Goal: Transaction & Acquisition: Purchase product/service

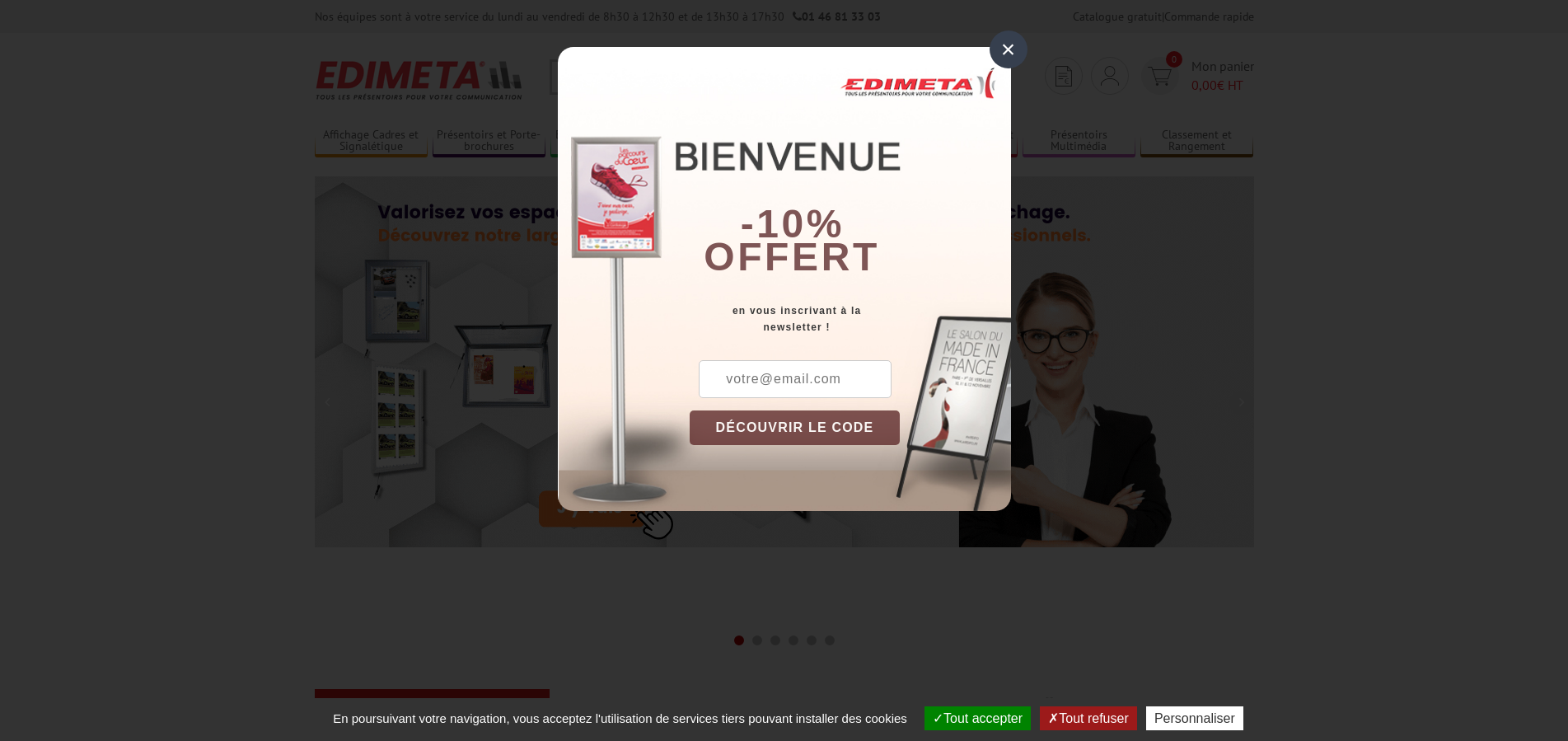
click at [1007, 51] on div "×" at bounding box center [1008, 49] width 38 height 38
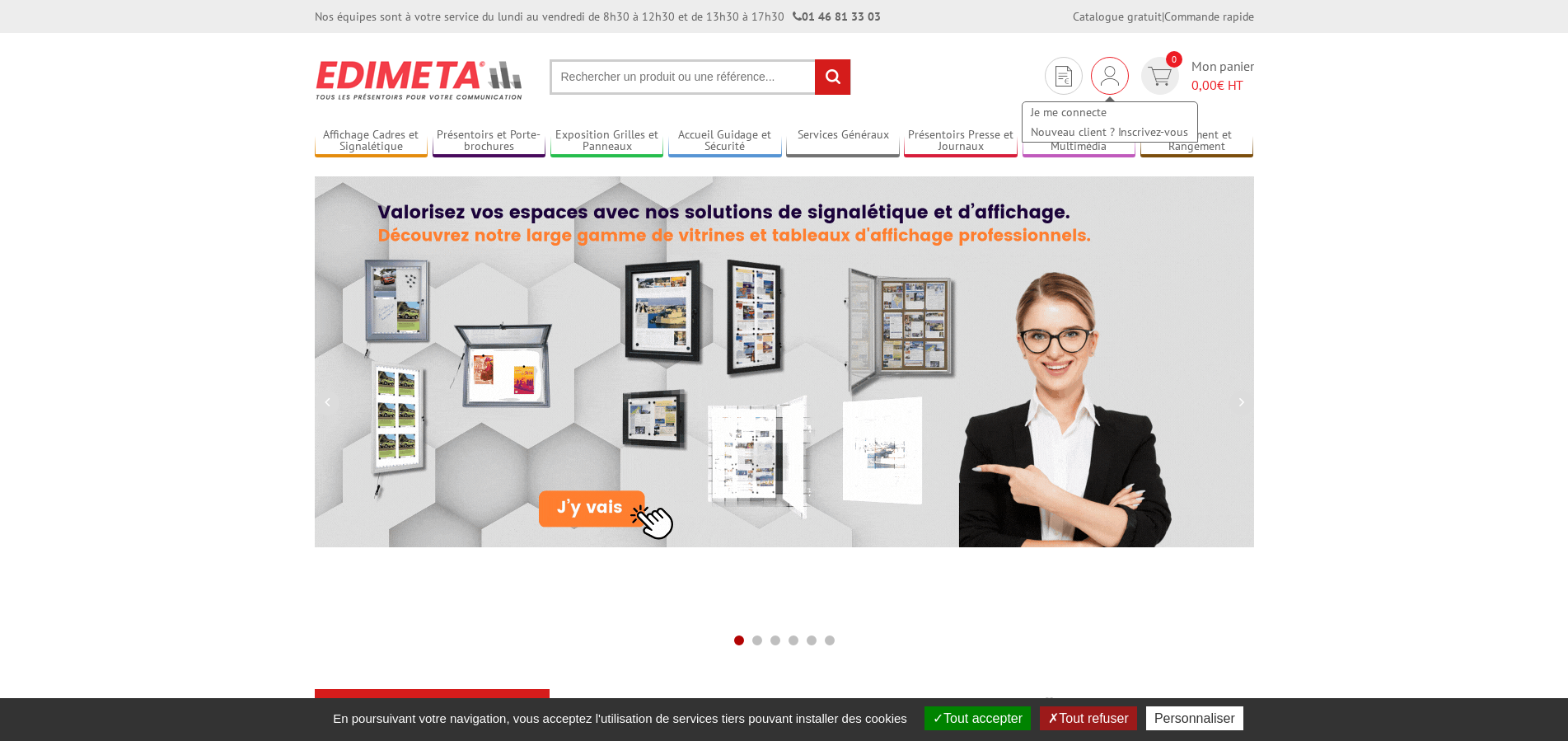
click at [1115, 79] on img at bounding box center [1110, 75] width 19 height 20
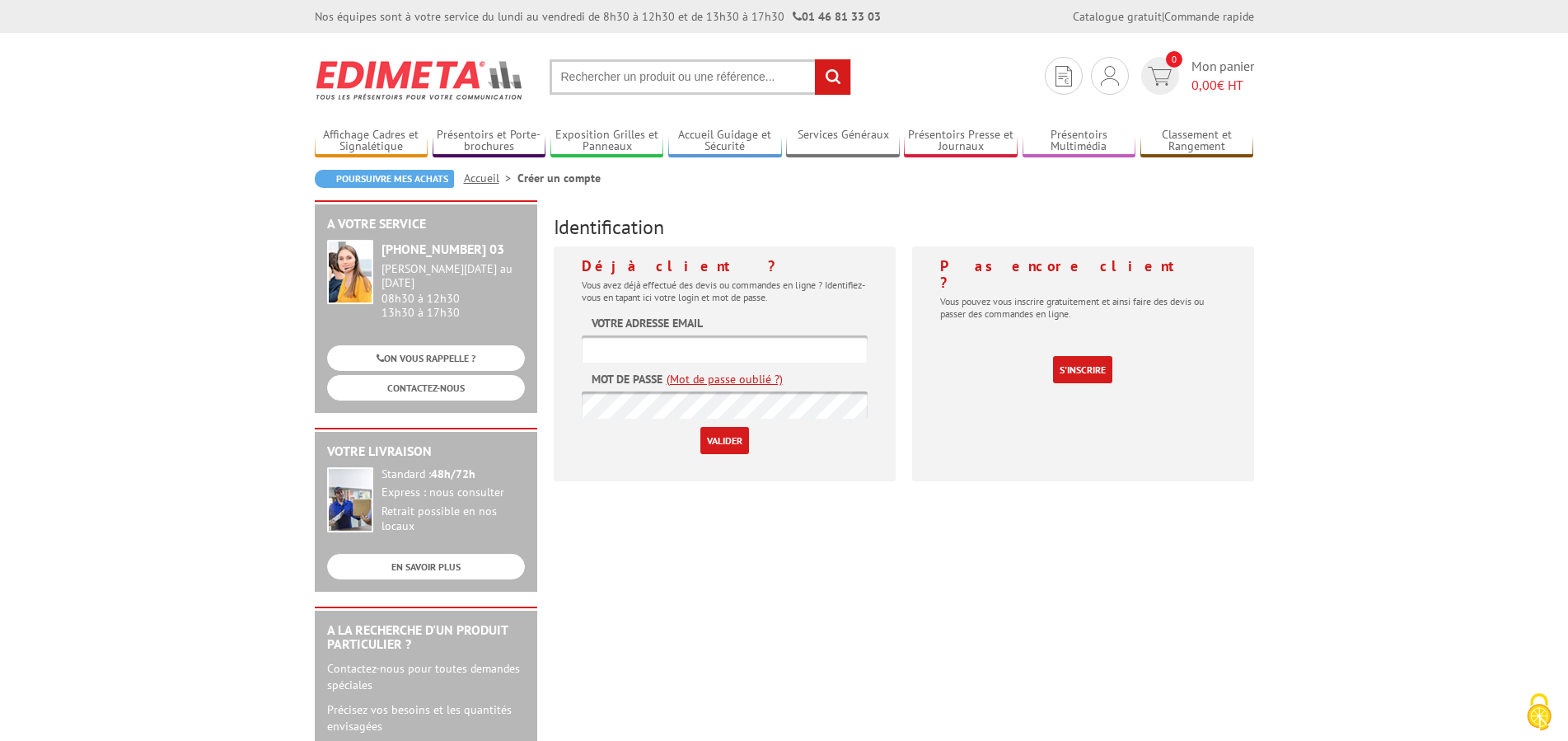
click at [628, 346] on input "text" at bounding box center [725, 349] width 286 height 27
type input "nicole@probjet.com"
click at [715, 440] on input "Valider" at bounding box center [725, 440] width 48 height 27
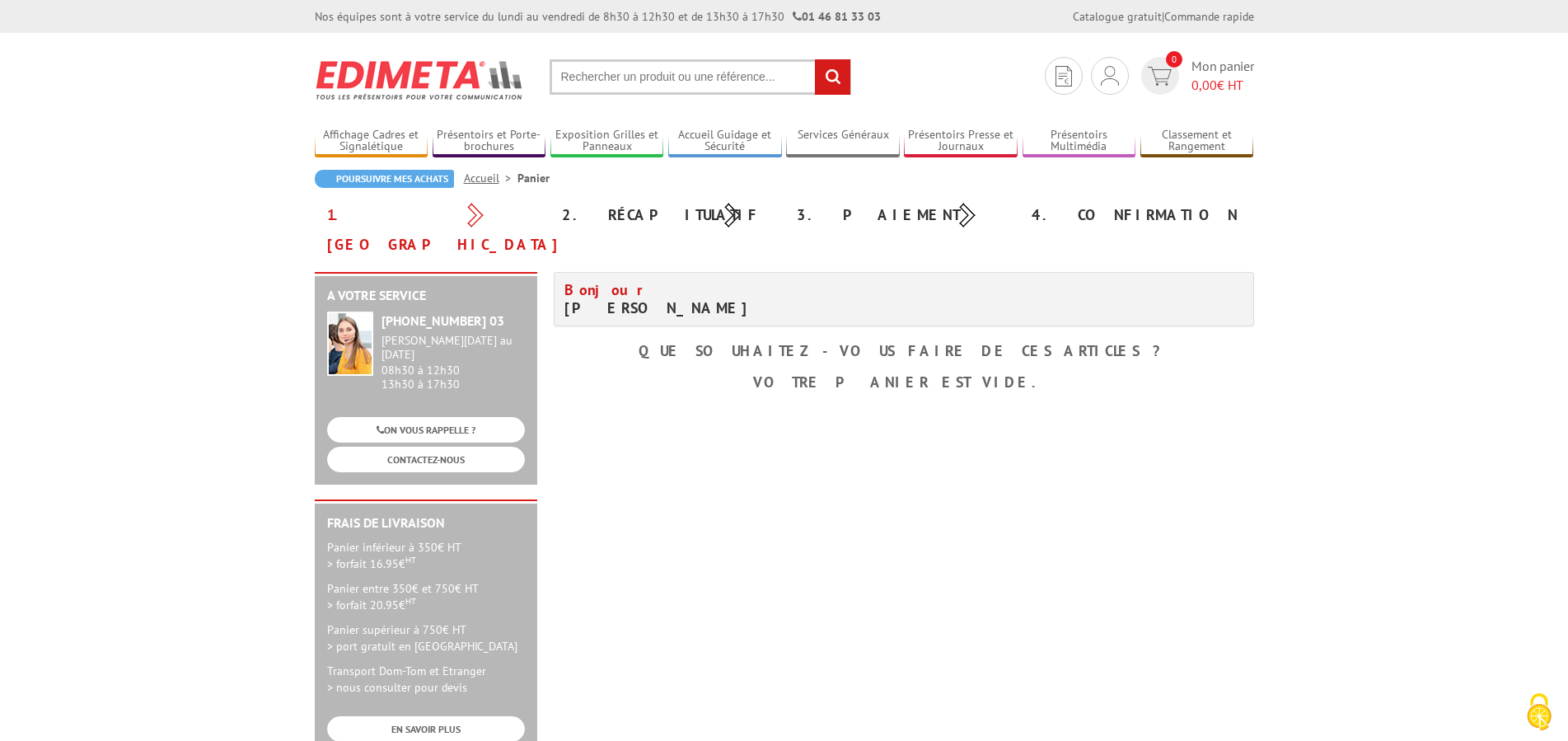
click at [597, 78] on input "text" at bounding box center [700, 77] width 301 height 35
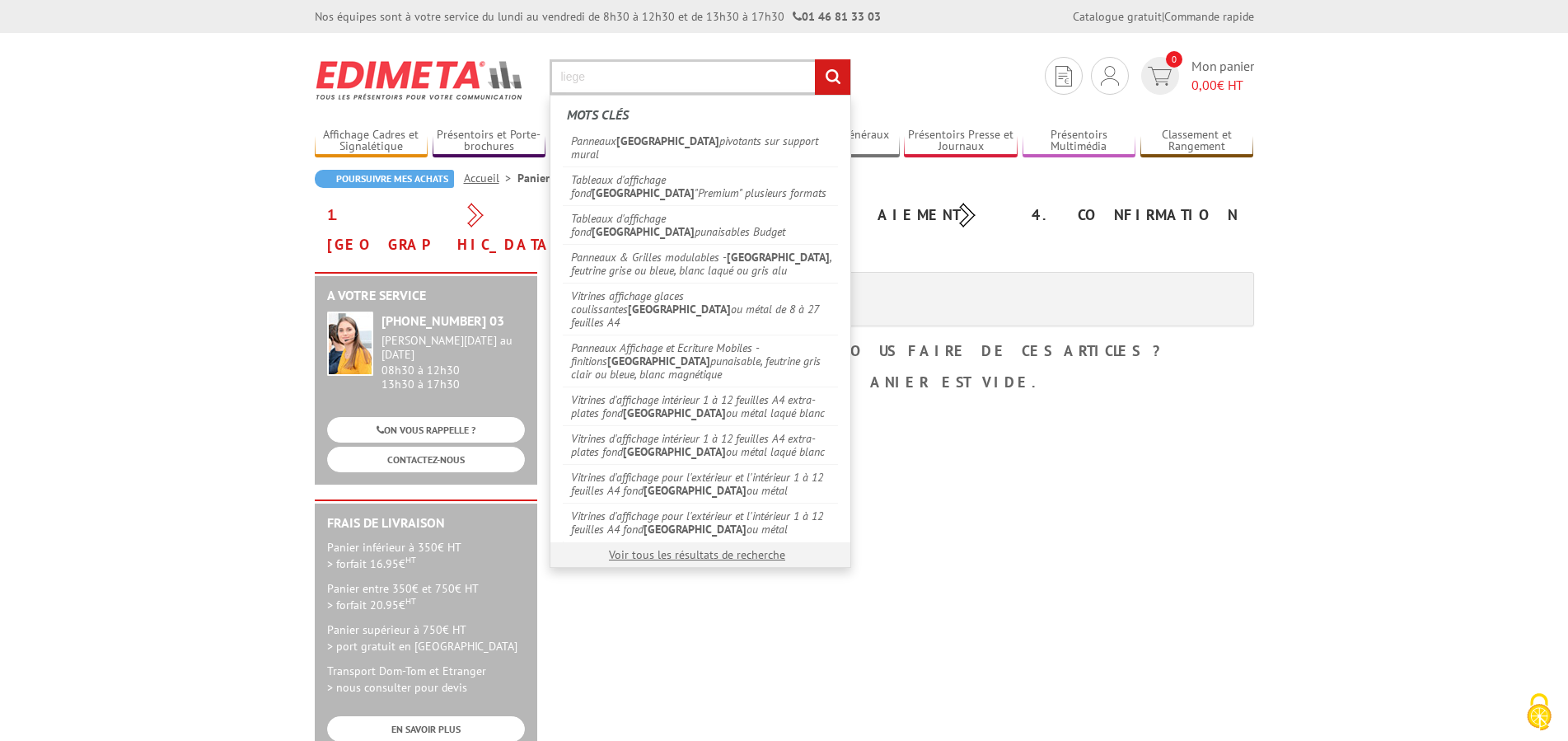
type input "liege"
click at [815, 60] on input "rechercher" at bounding box center [833, 77] width 35 height 35
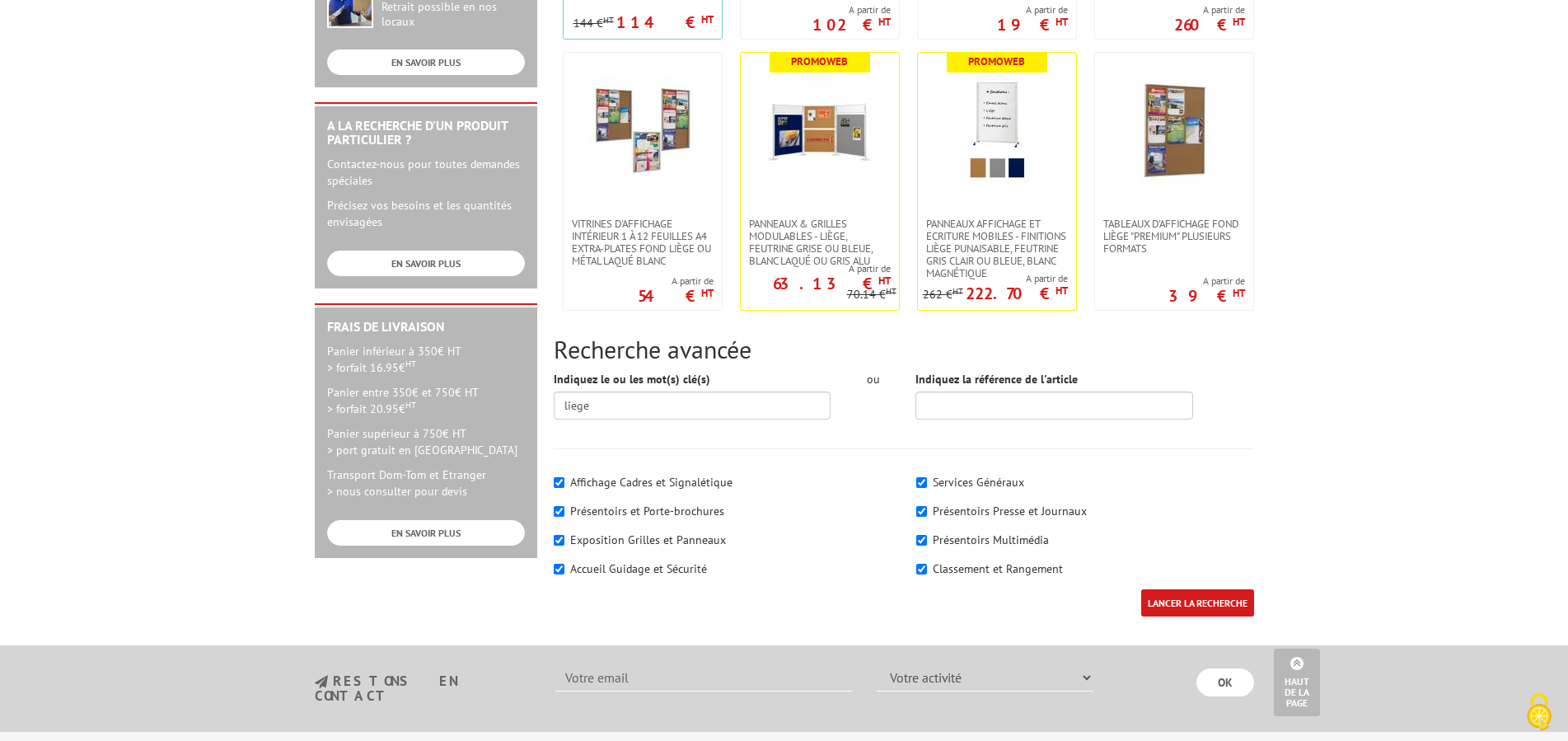
scroll to position [84, 0]
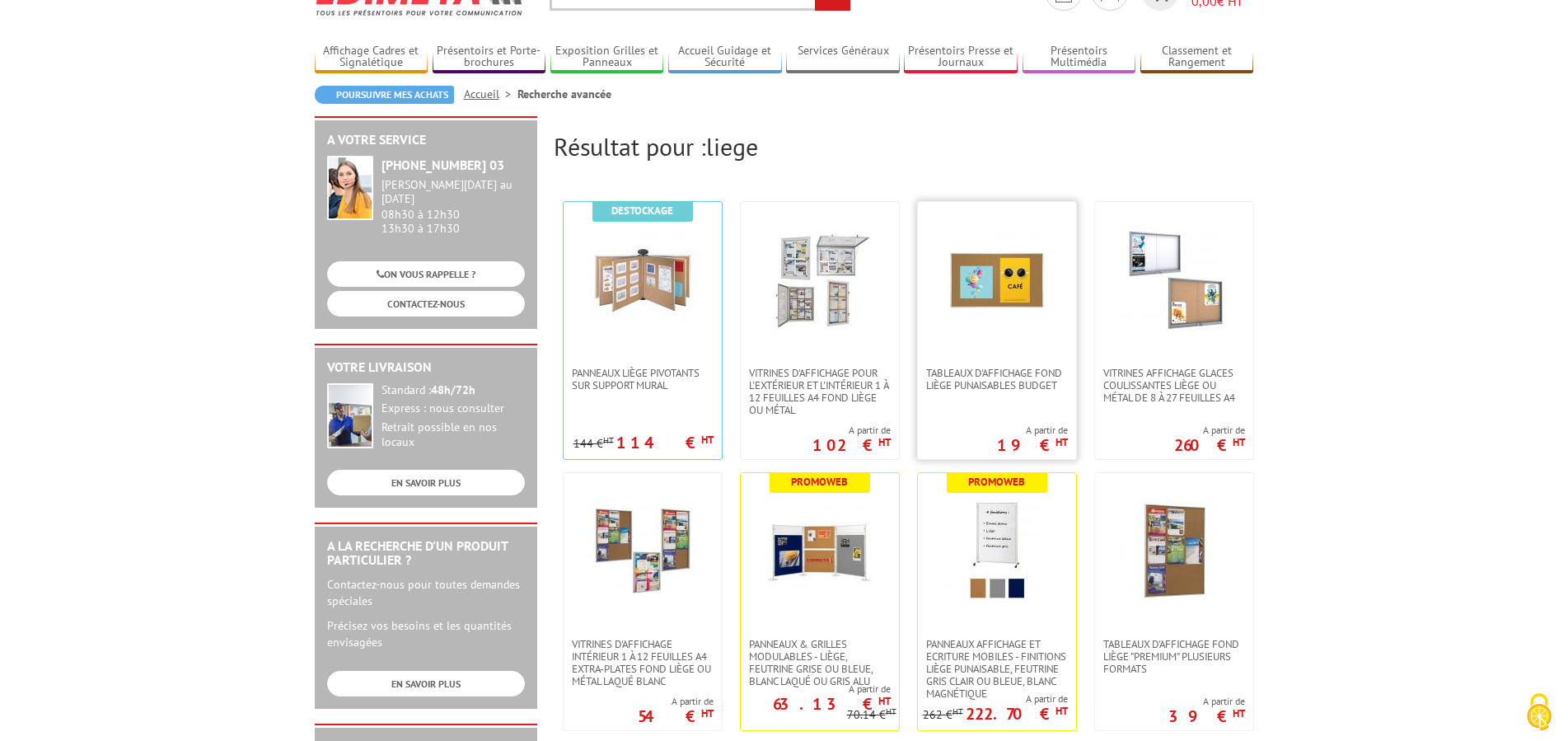
click at [978, 329] on img at bounding box center [996, 280] width 107 height 107
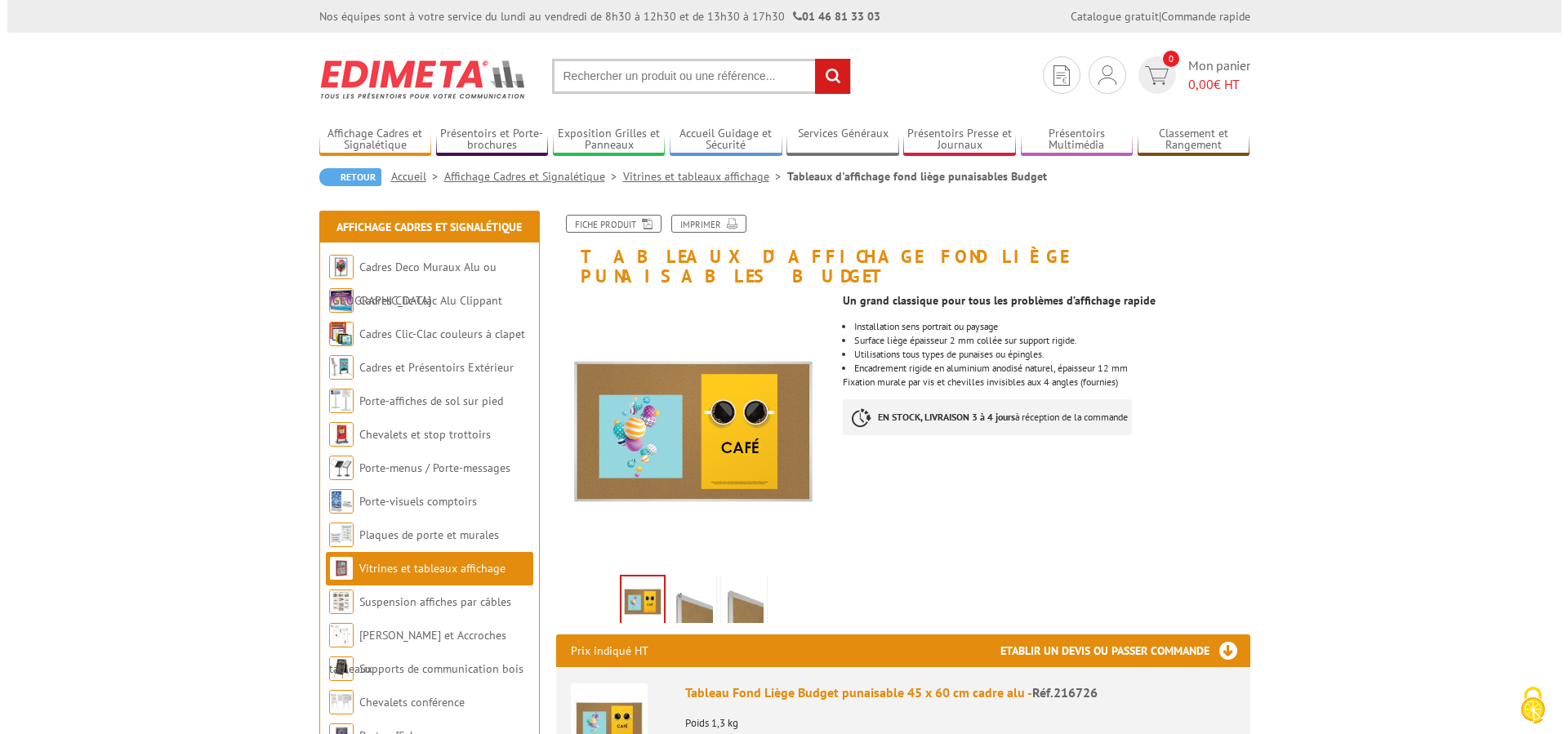
scroll to position [250, 0]
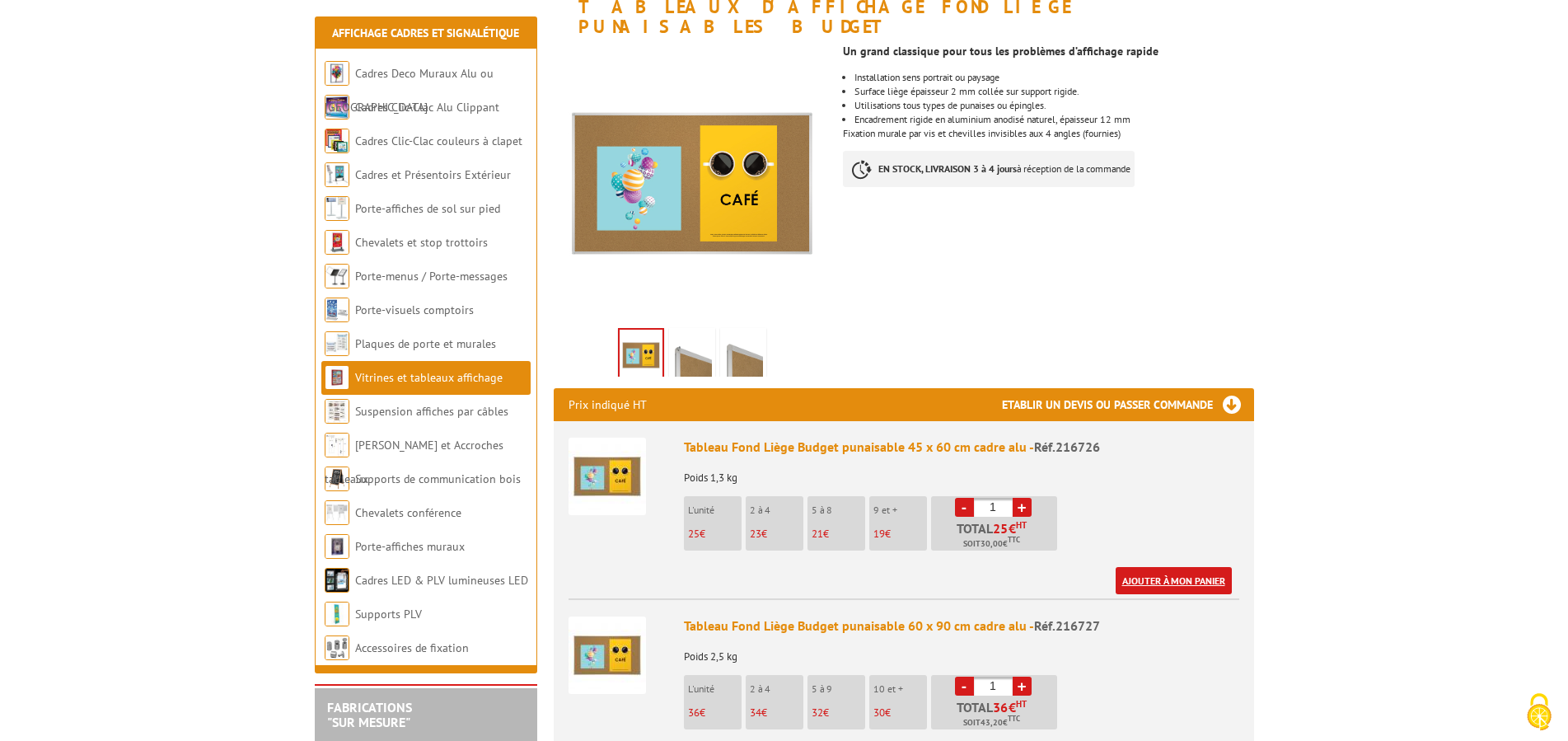
click at [1202, 567] on link "Ajouter à mon panier" at bounding box center [1173, 580] width 116 height 27
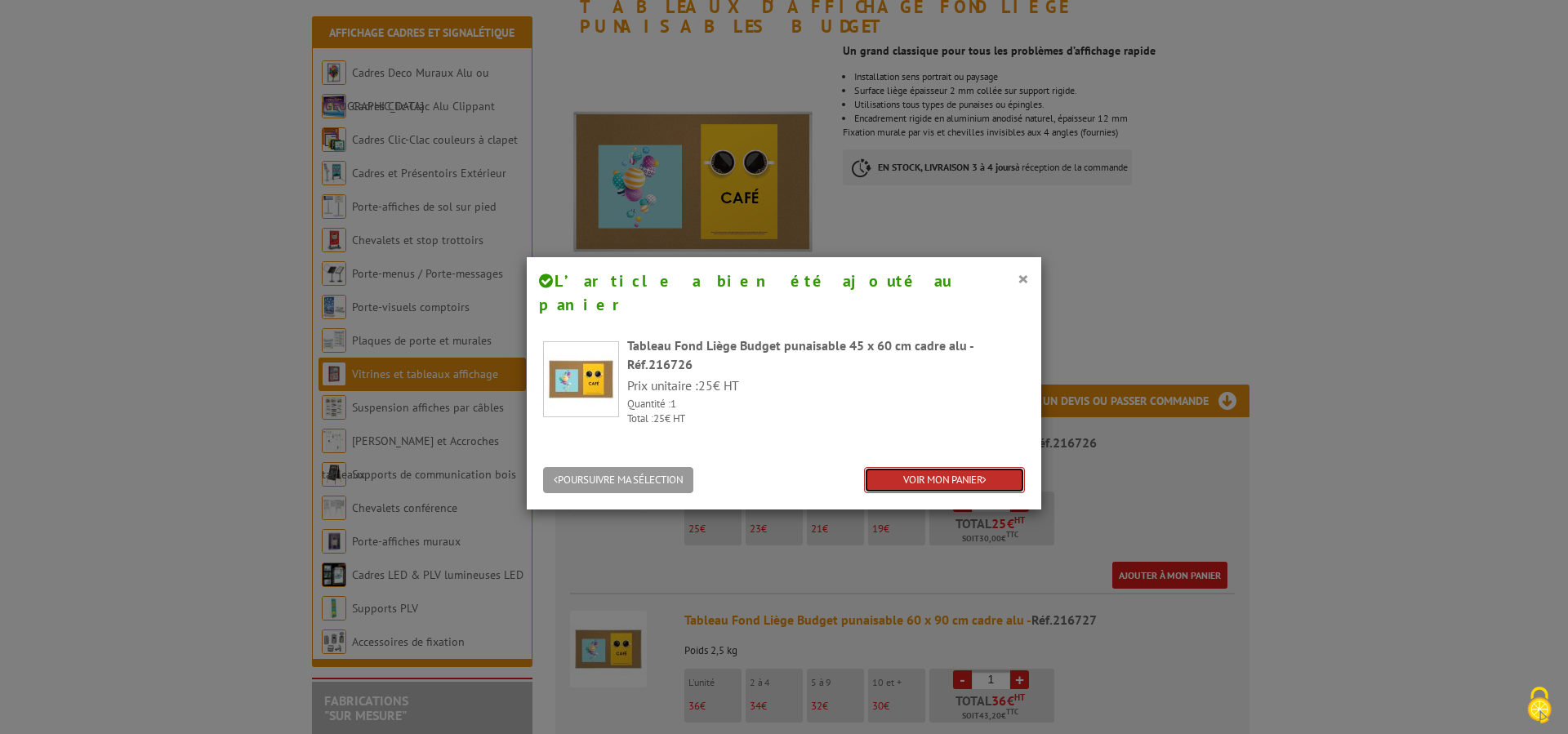
click at [931, 467] on link "VOIR MON PANIER" at bounding box center [944, 480] width 161 height 27
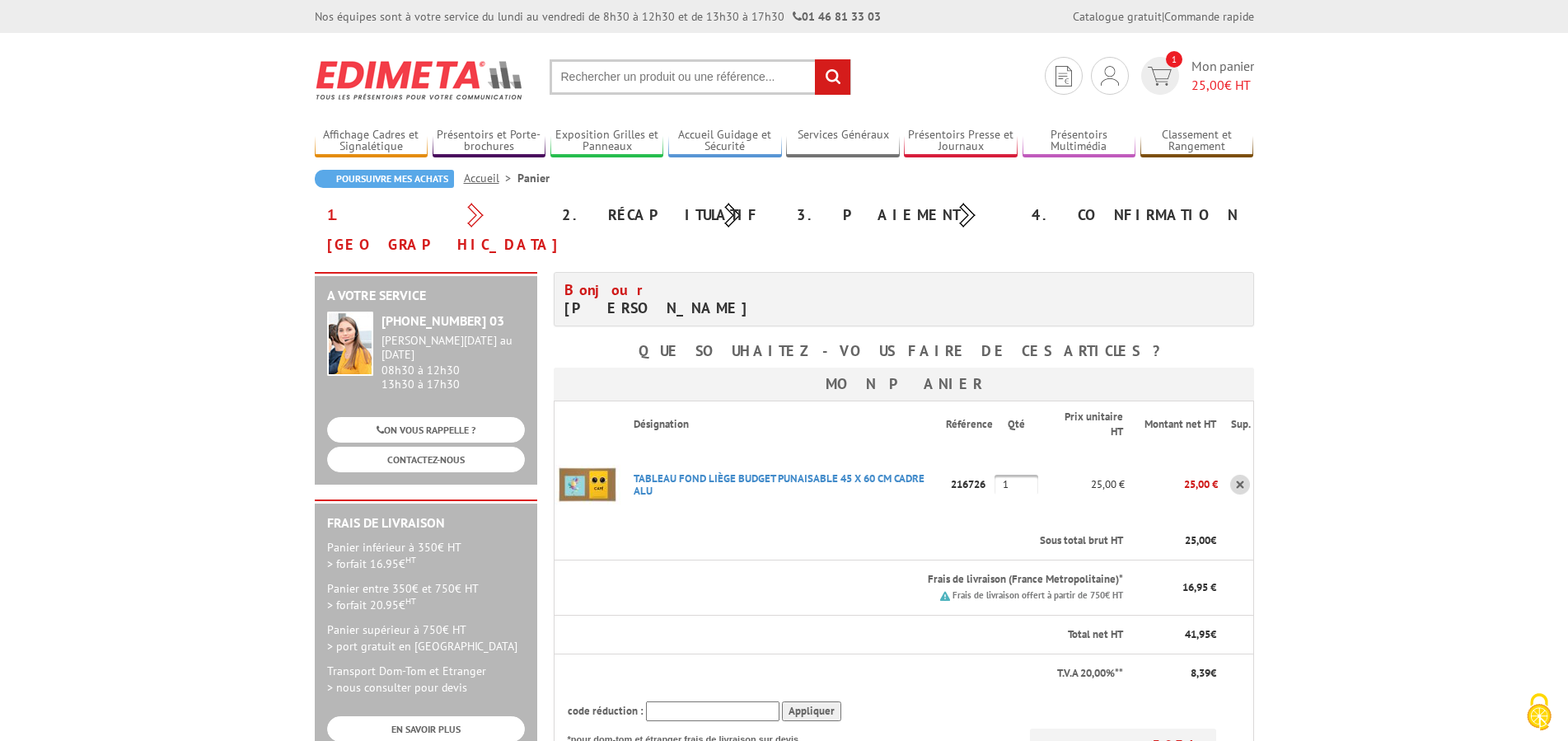
click at [587, 452] on img at bounding box center [587, 484] width 66 height 66
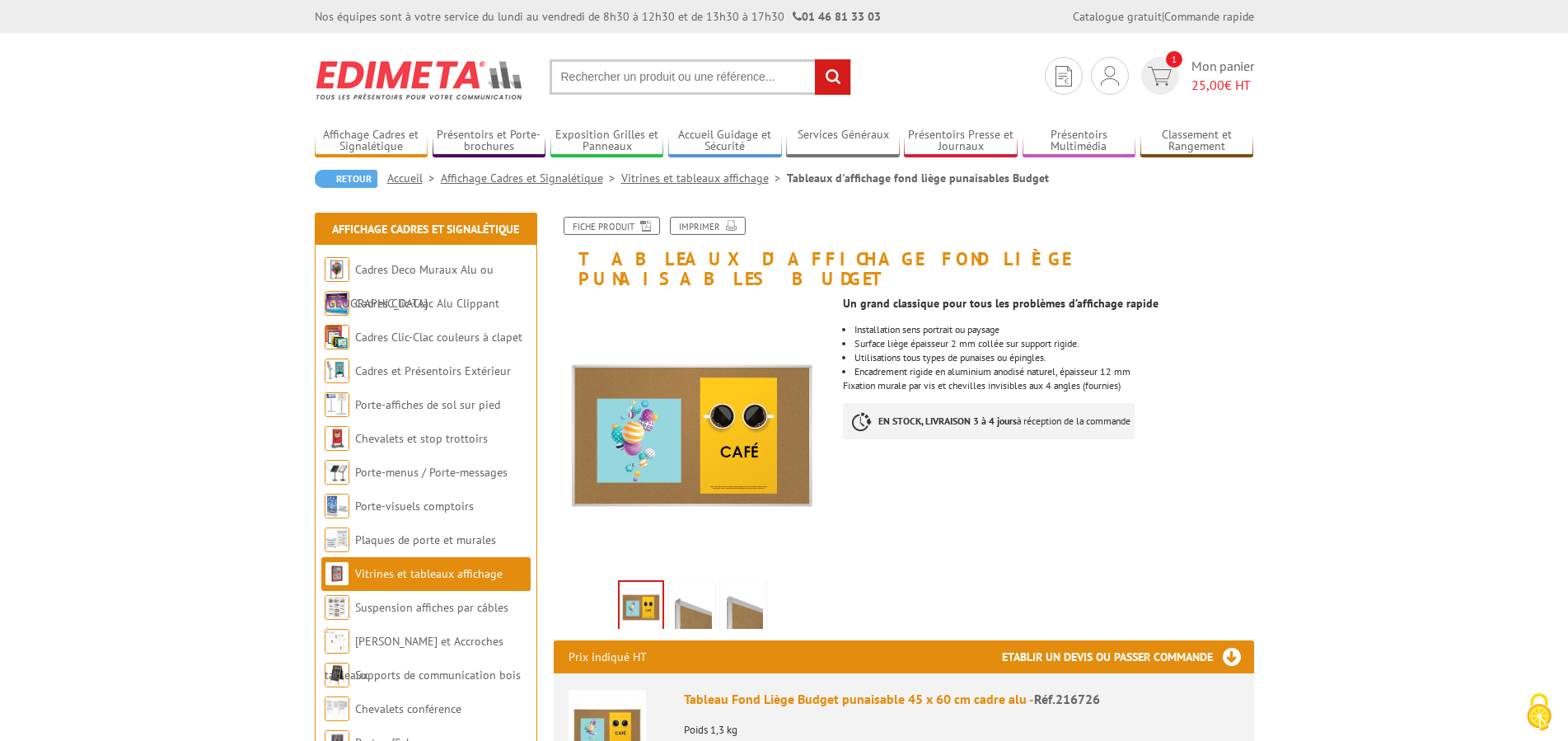
click at [696, 589] on img at bounding box center [692, 609] width 40 height 51
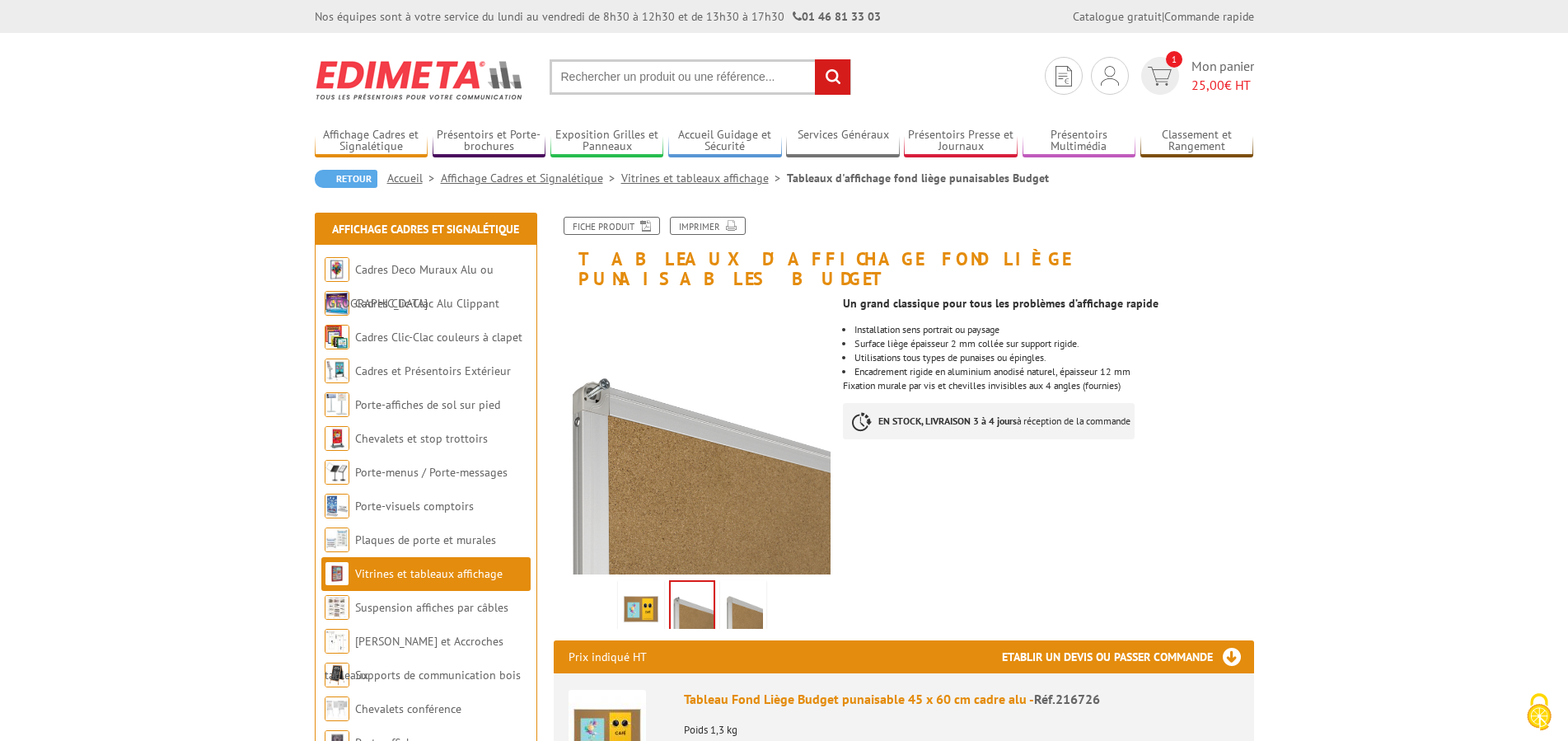
click at [744, 595] on img at bounding box center [743, 609] width 40 height 51
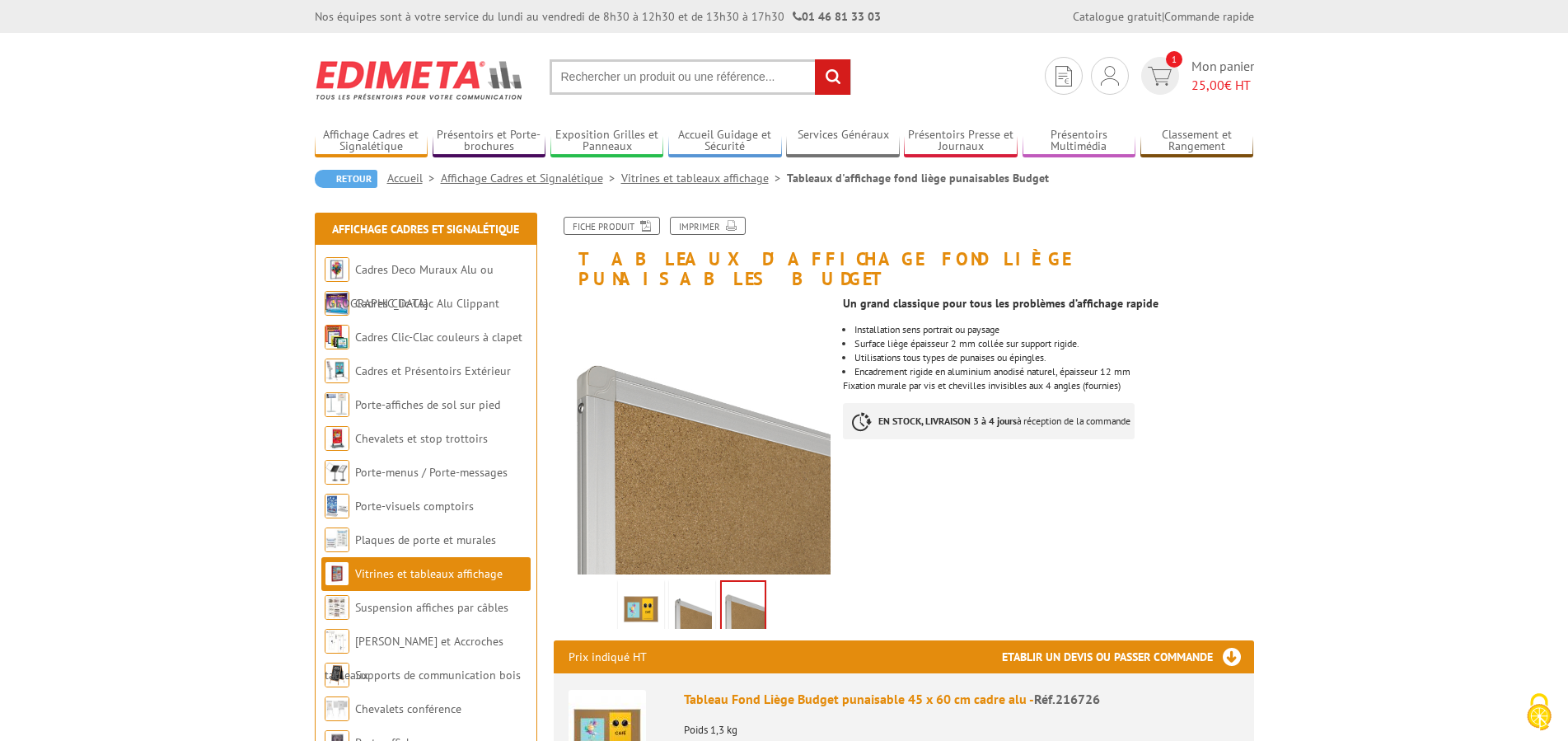
click at [641, 585] on img at bounding box center [640, 609] width 40 height 51
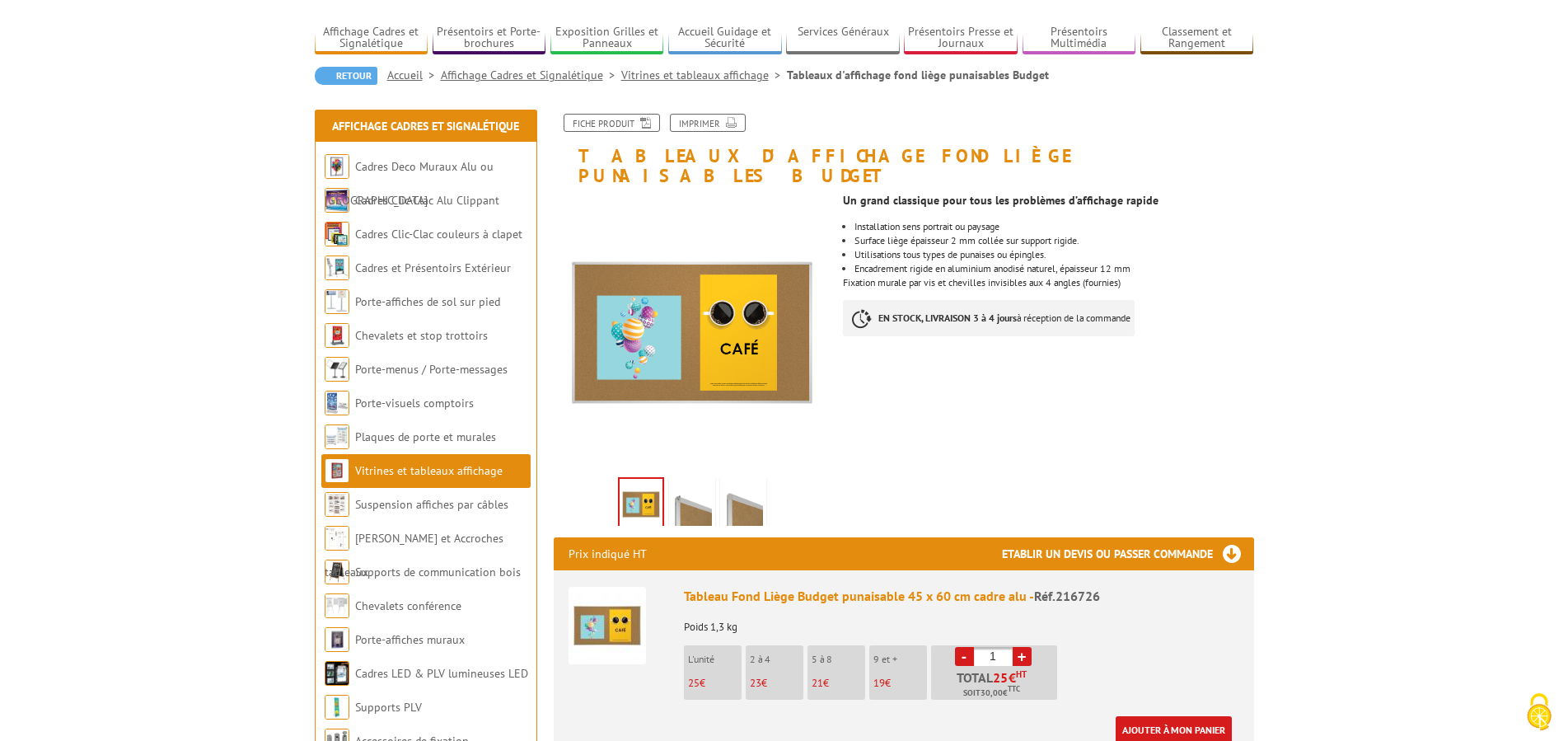
scroll to position [84, 0]
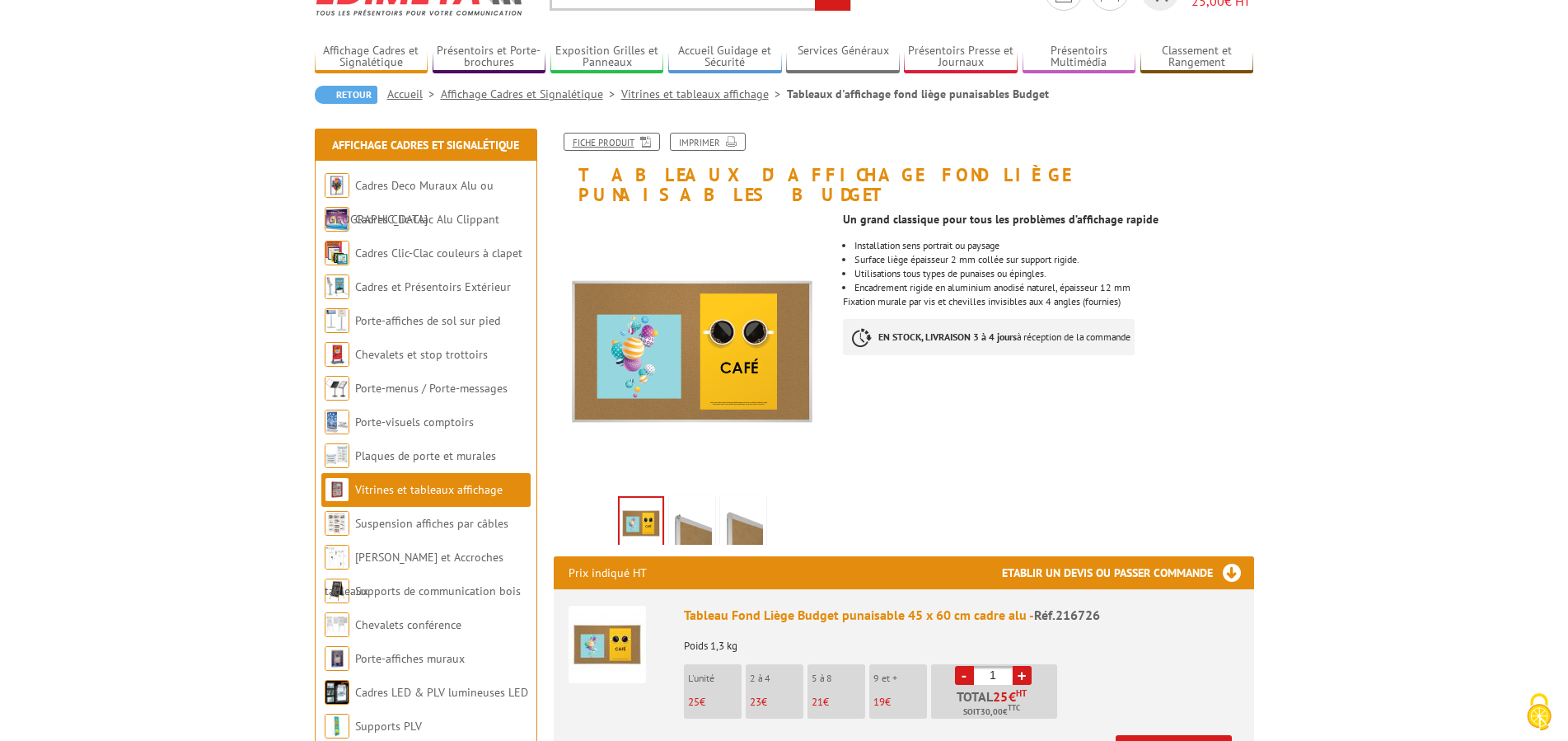
click at [607, 146] on link "Fiche produit" at bounding box center [612, 142] width 97 height 19
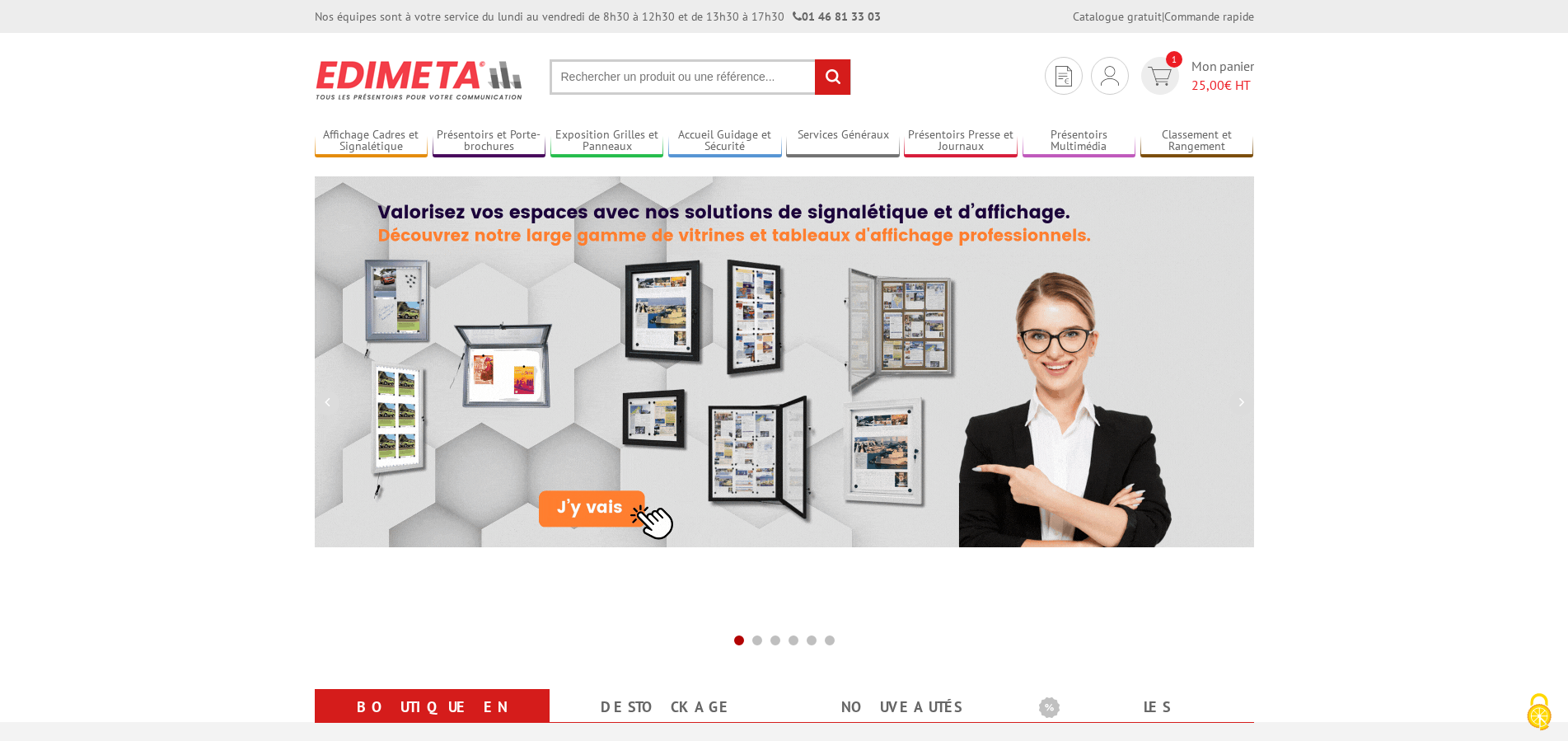
click at [612, 80] on input "text" at bounding box center [700, 77] width 301 height 35
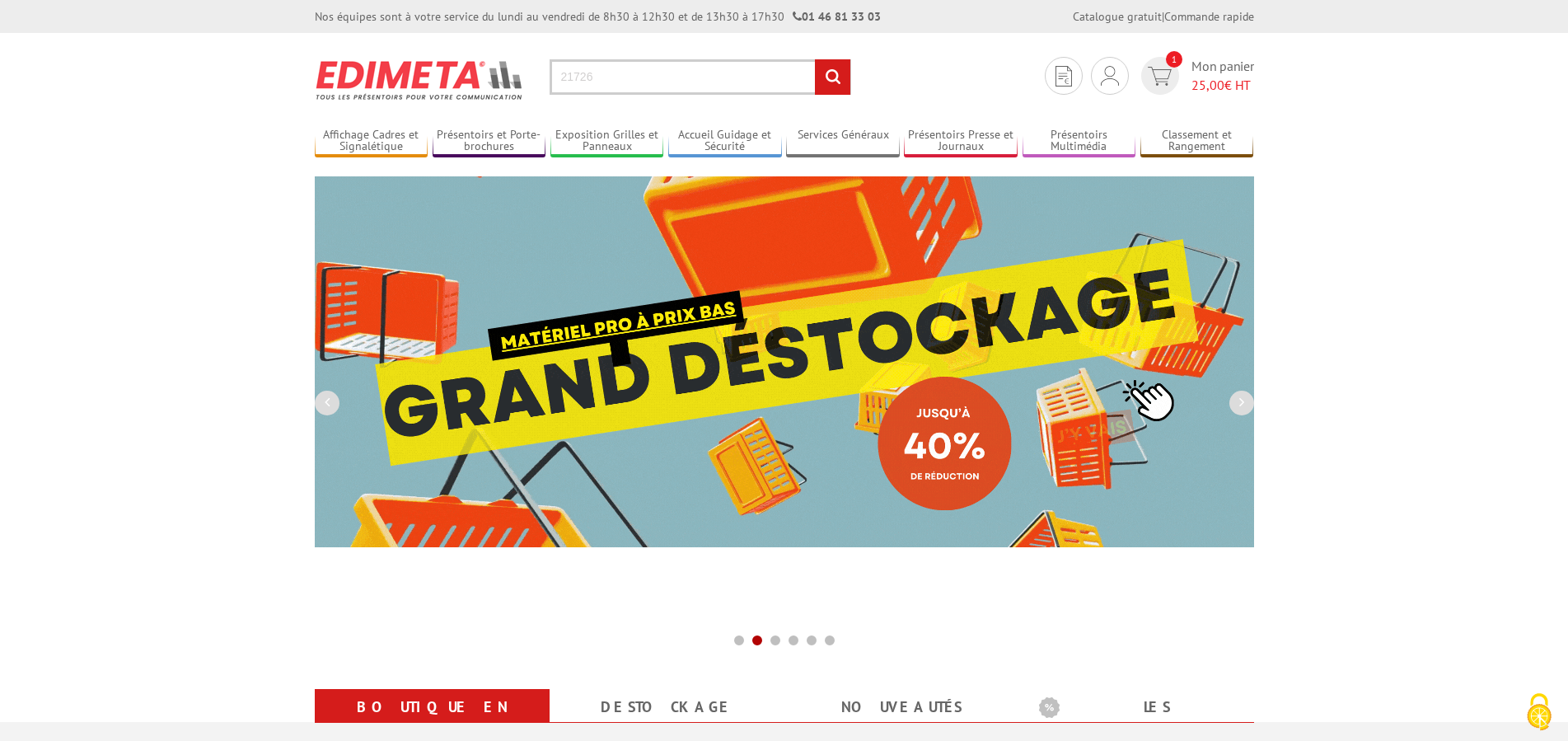
type input "21726"
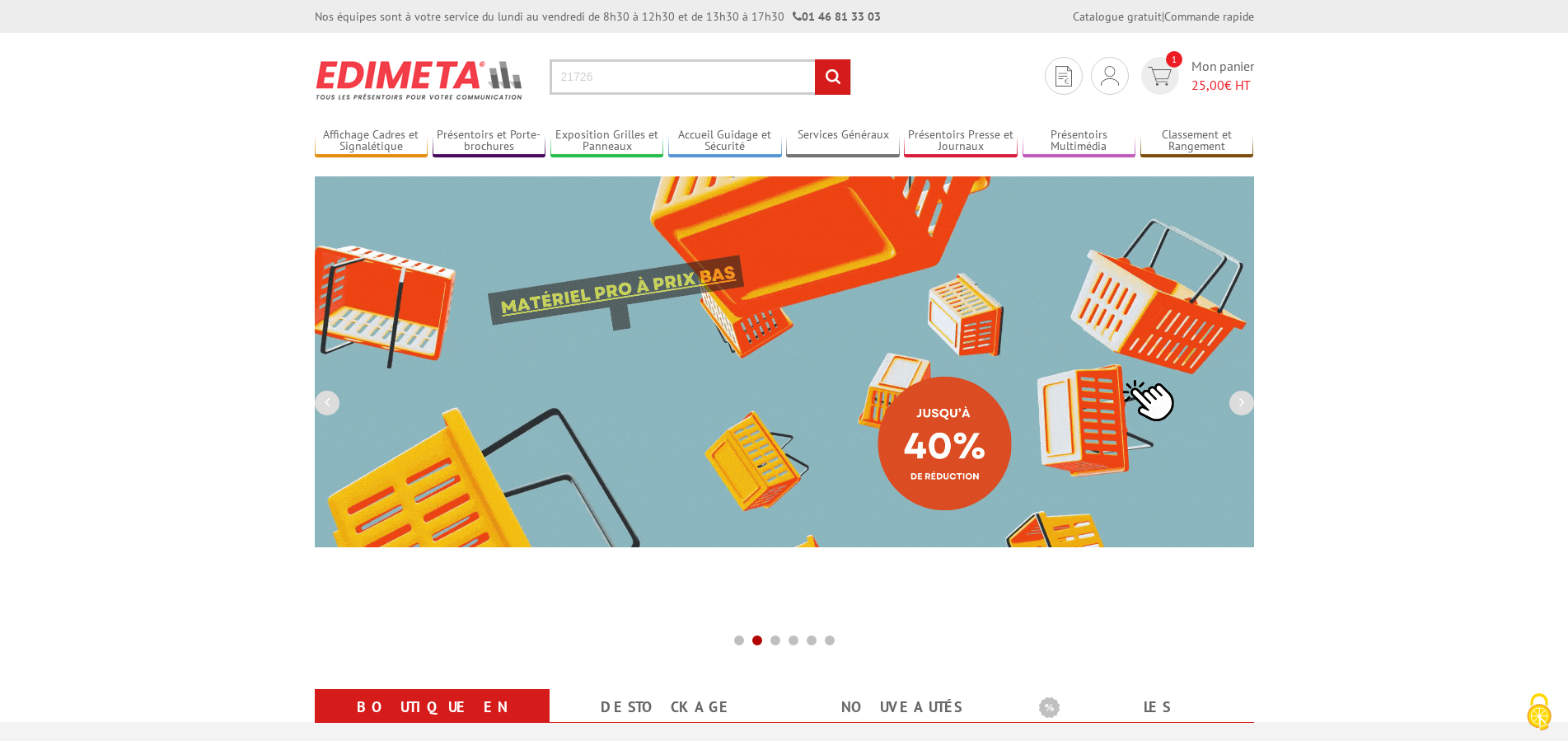
click at [815, 60] on input "rechercher" at bounding box center [833, 77] width 35 height 35
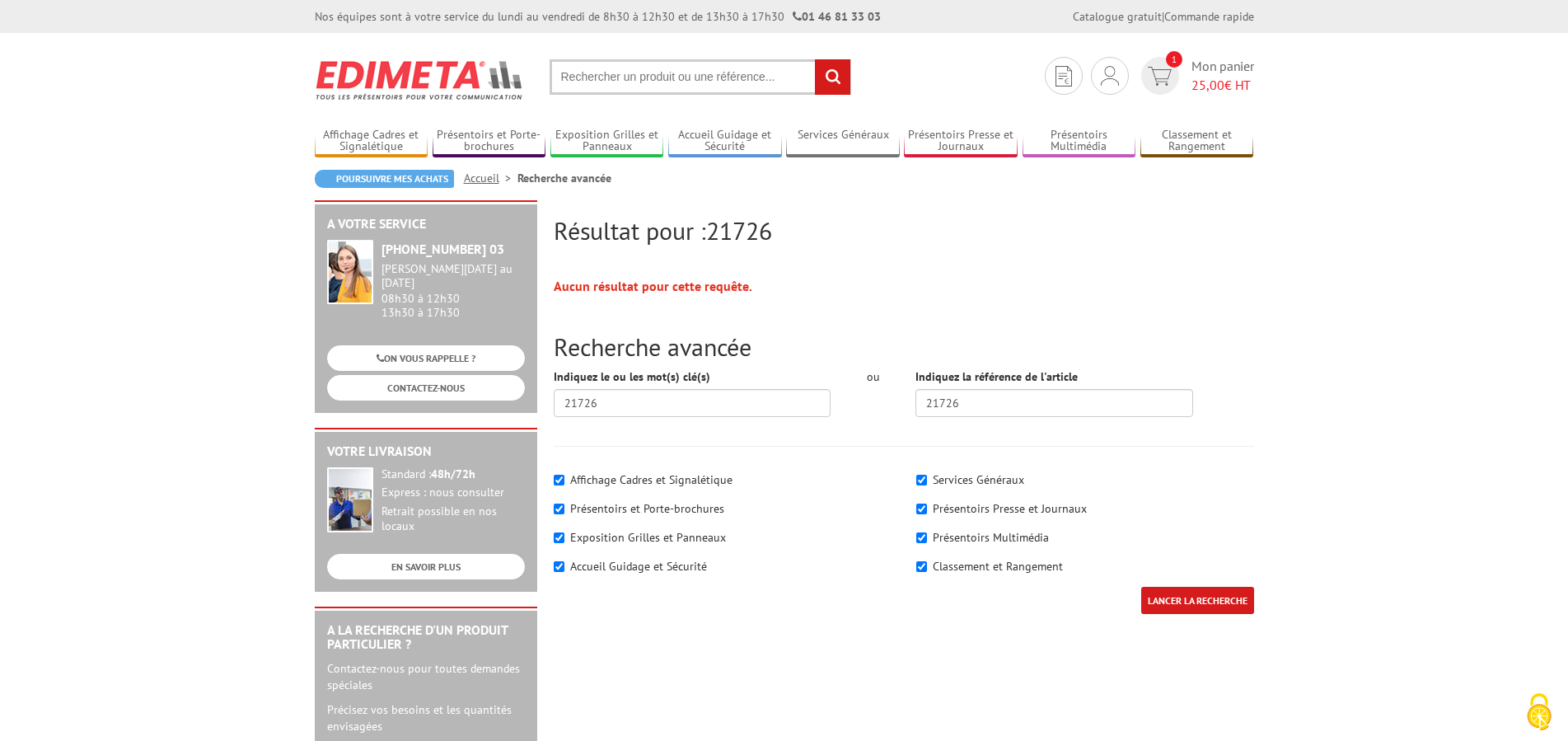
click at [612, 80] on input "text" at bounding box center [700, 77] width 301 height 35
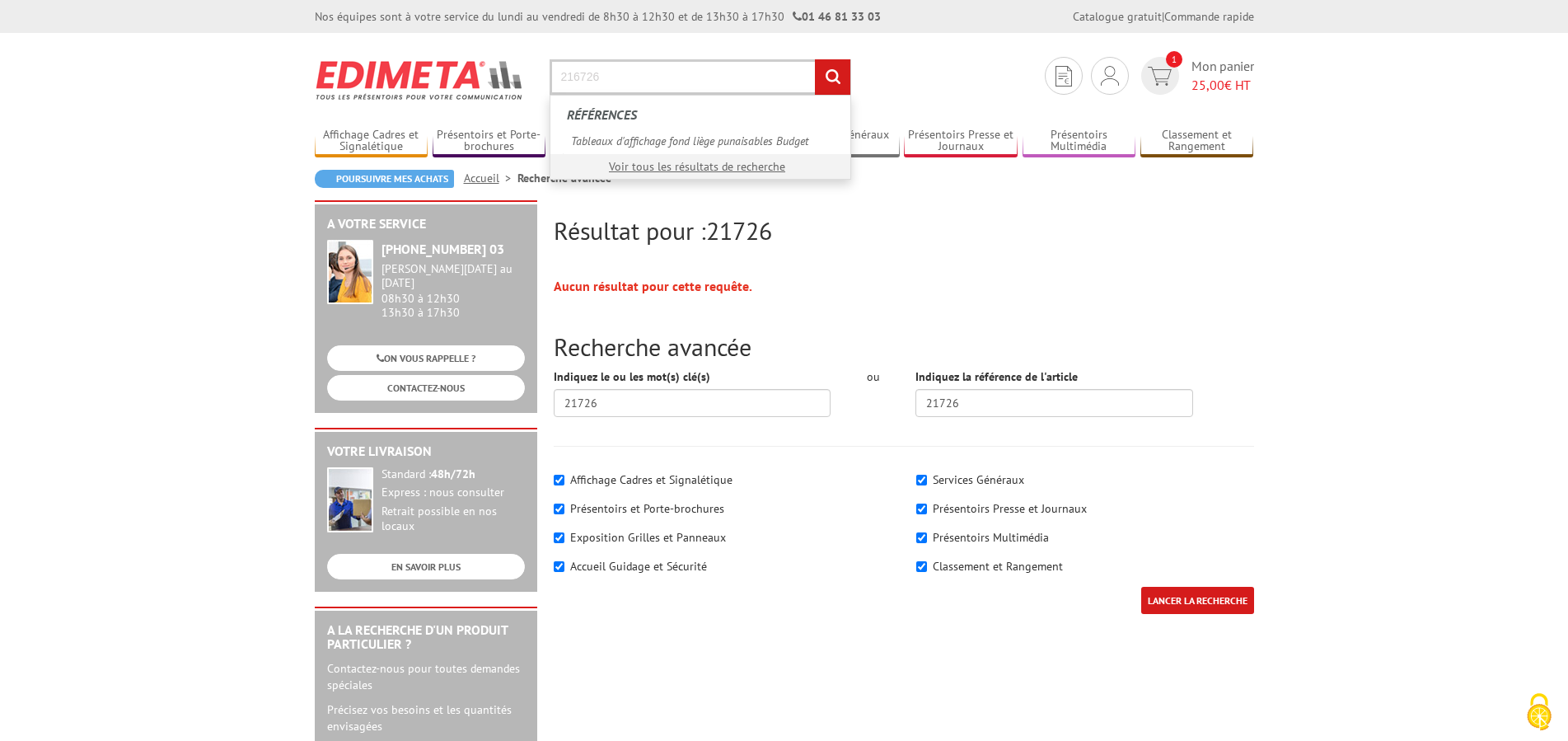
type input "216726"
click at [815, 60] on input "rechercher" at bounding box center [833, 77] width 35 height 35
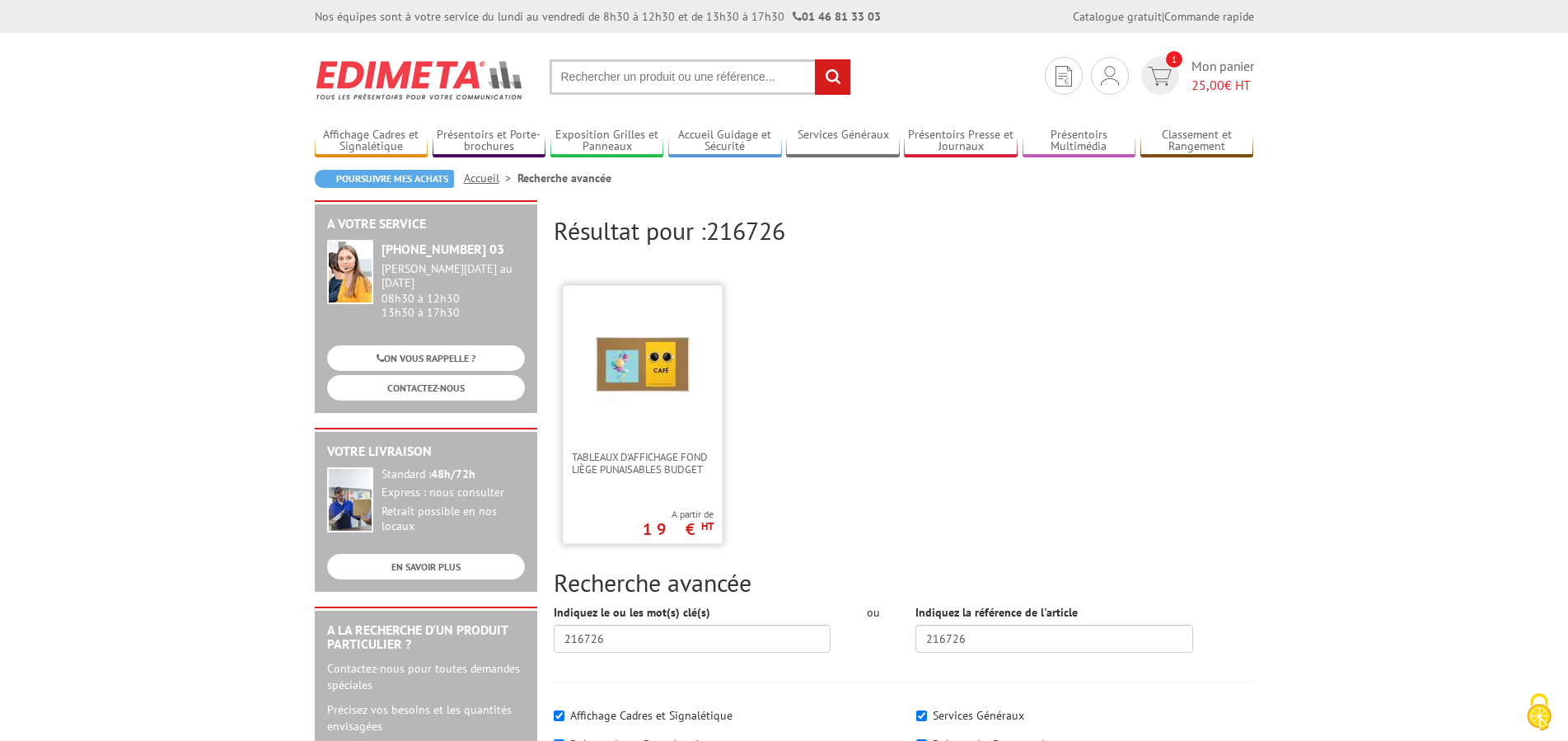
click at [676, 324] on img at bounding box center [642, 364] width 107 height 107
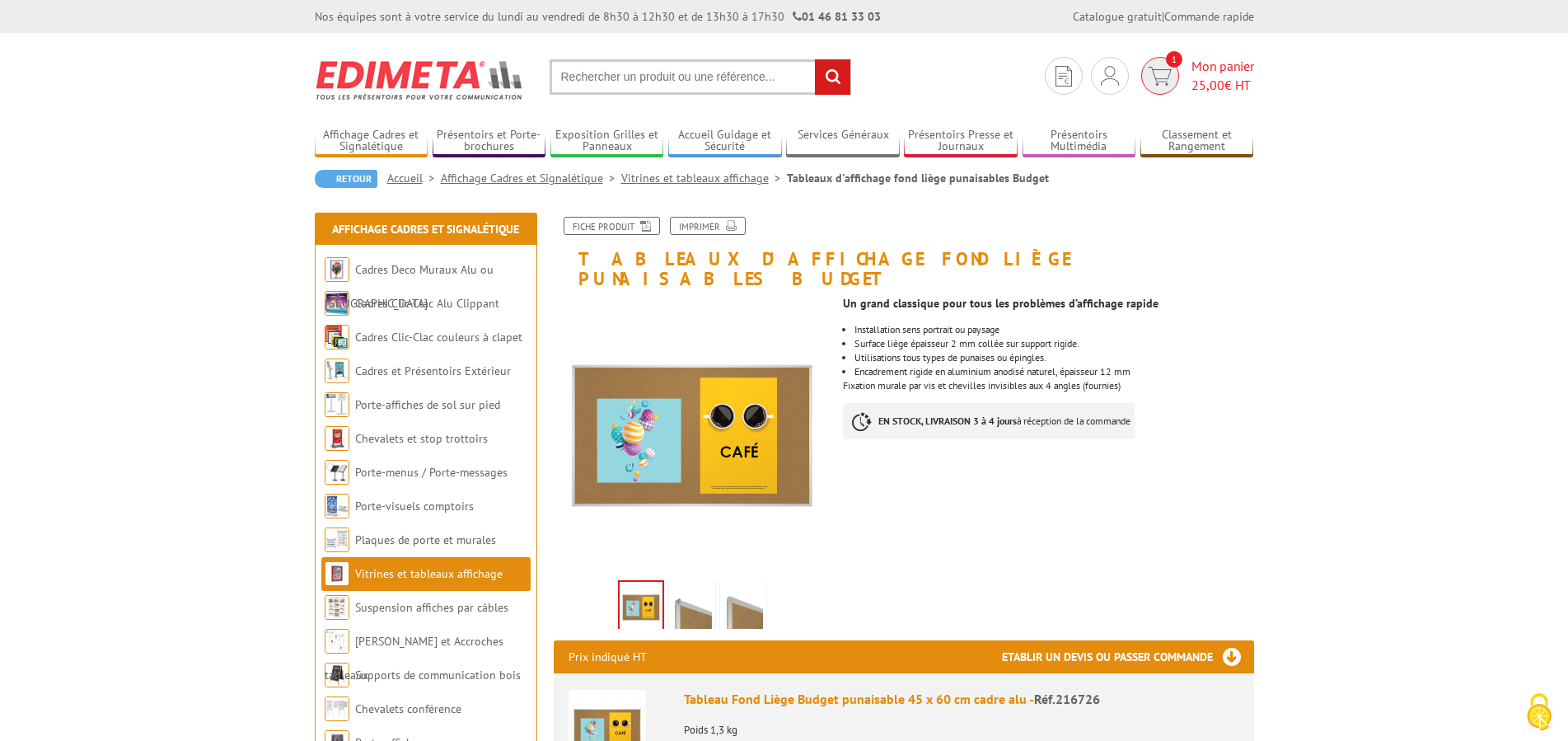
click at [1176, 83] on span "1" at bounding box center [1160, 75] width 38 height 38
